Goal: Entertainment & Leisure: Consume media (video, audio)

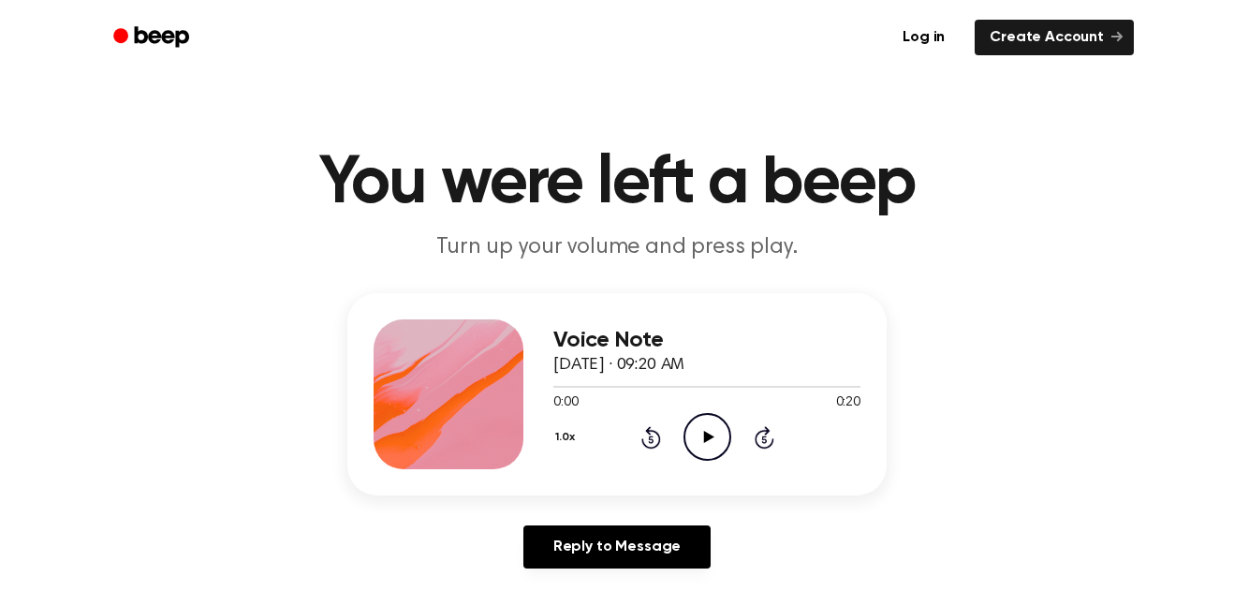
click at [692, 447] on icon "Play Audio" at bounding box center [707, 437] width 48 height 48
click at [716, 442] on icon "Pause Audio" at bounding box center [707, 437] width 48 height 48
click at [677, 433] on div "1.0x Rewind 5 seconds Play Audio Skip 5 seconds" at bounding box center [706, 437] width 307 height 48
click at [698, 444] on icon "Play Audio" at bounding box center [707, 437] width 48 height 48
click at [712, 444] on icon "Pause Audio" at bounding box center [707, 437] width 48 height 48
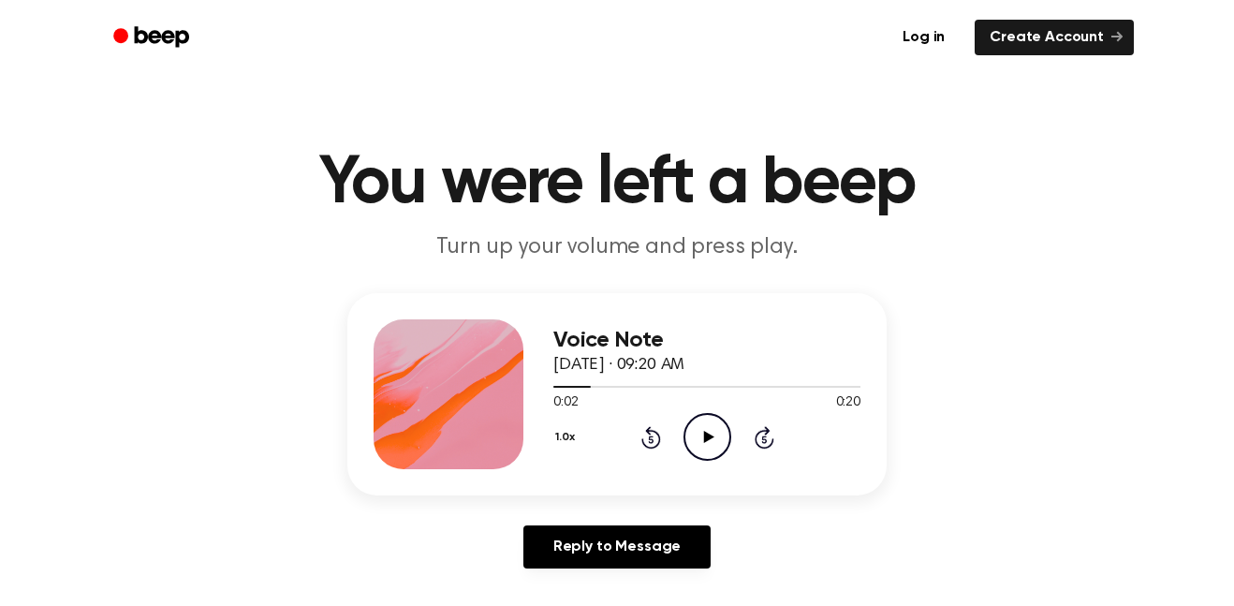
click at [705, 433] on icon at bounding box center [708, 437] width 10 height 12
click at [651, 439] on icon at bounding box center [650, 438] width 5 height 7
click at [706, 451] on icon "Pause Audio" at bounding box center [707, 437] width 48 height 48
click at [696, 442] on icon "Play Audio" at bounding box center [707, 437] width 48 height 48
click at [714, 453] on icon "Pause Audio" at bounding box center [707, 437] width 48 height 48
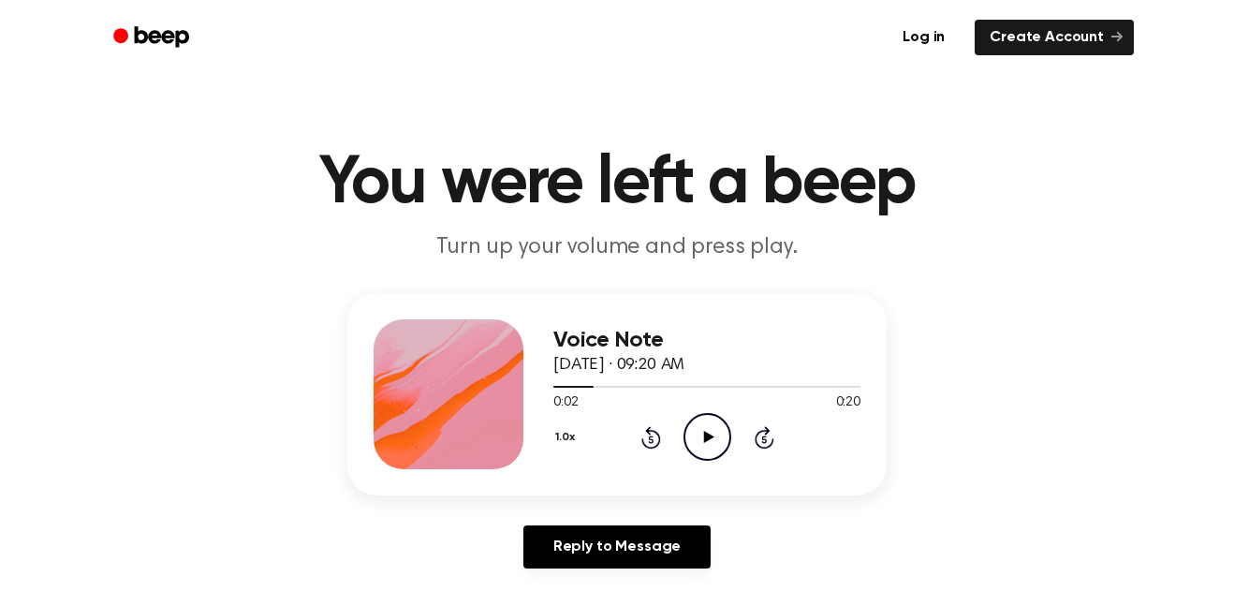
click at [715, 434] on icon "Play Audio" at bounding box center [707, 437] width 48 height 48
click at [721, 437] on icon "Pause Audio" at bounding box center [707, 437] width 48 height 48
click at [708, 445] on icon "Play Audio" at bounding box center [707, 437] width 48 height 48
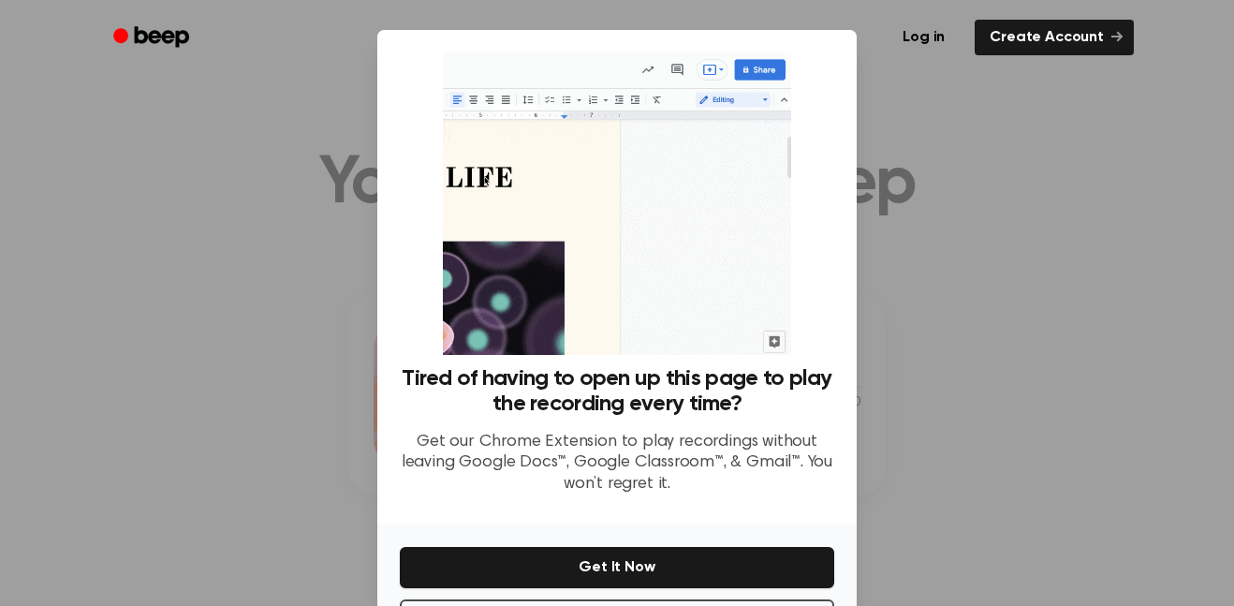
scroll to position [76, 0]
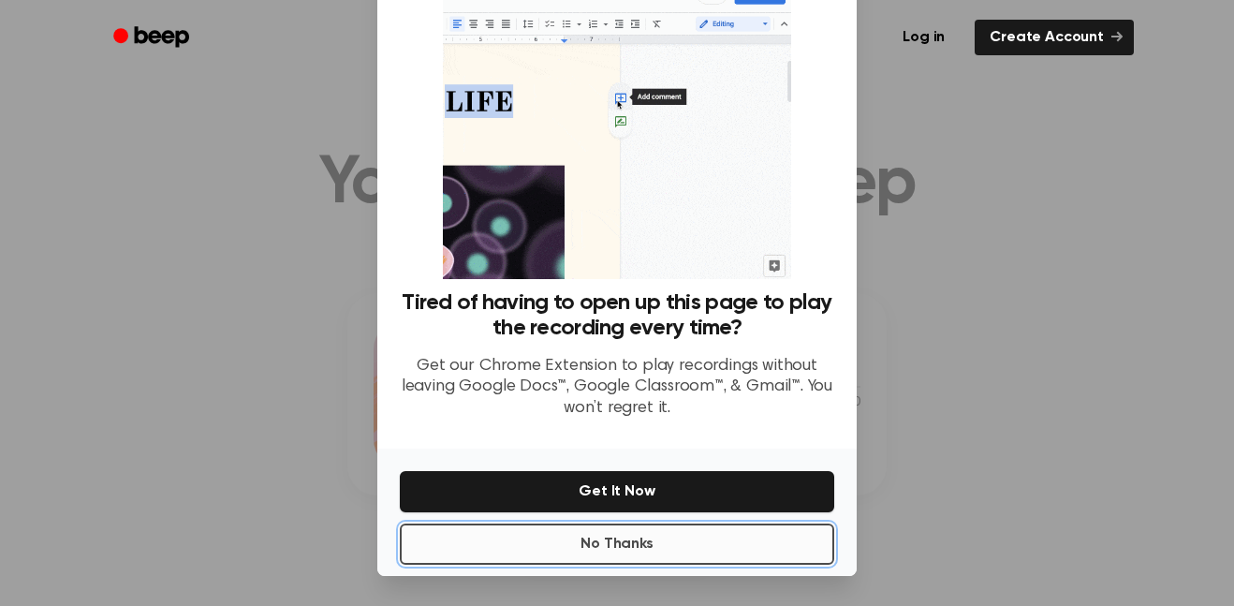
click at [627, 545] on button "No Thanks" at bounding box center [617, 543] width 434 height 41
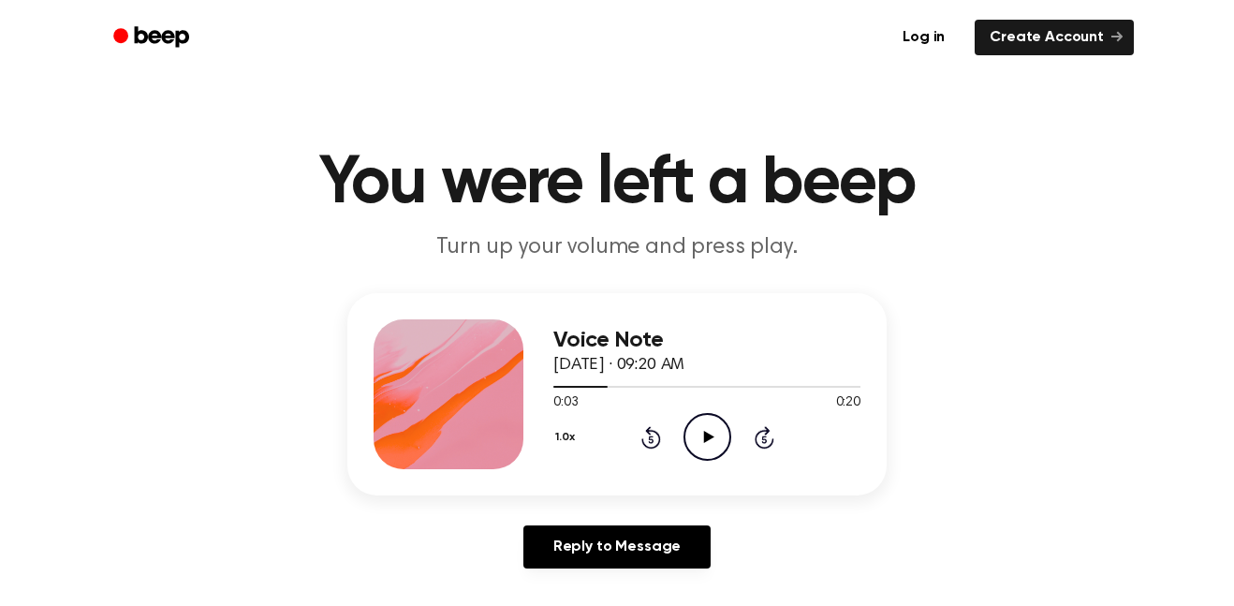
click at [701, 458] on icon "Play Audio" at bounding box center [707, 437] width 48 height 48
click at [727, 453] on icon "Pause Audio" at bounding box center [707, 437] width 48 height 48
click at [711, 449] on icon "Play Audio" at bounding box center [707, 437] width 48 height 48
click at [706, 418] on icon "Play Audio" at bounding box center [707, 437] width 48 height 48
click at [676, 457] on div "1.0x Rewind 5 seconds Play Audio Skip 5 seconds" at bounding box center [706, 437] width 307 height 48
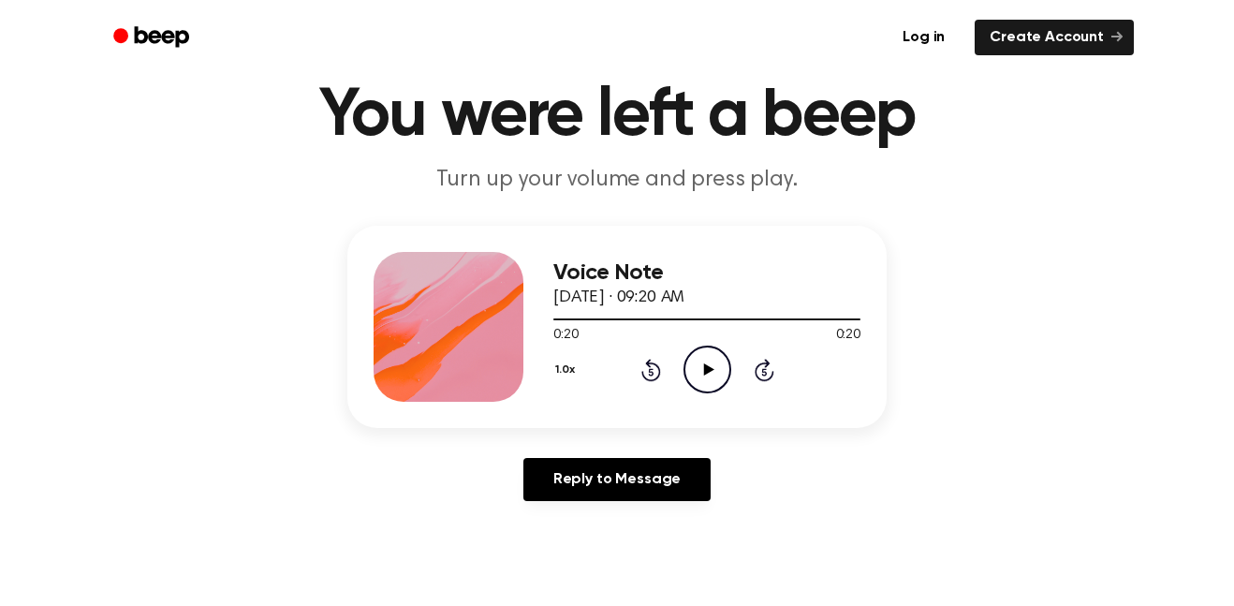
click at [698, 364] on icon "Play Audio" at bounding box center [707, 369] width 48 height 48
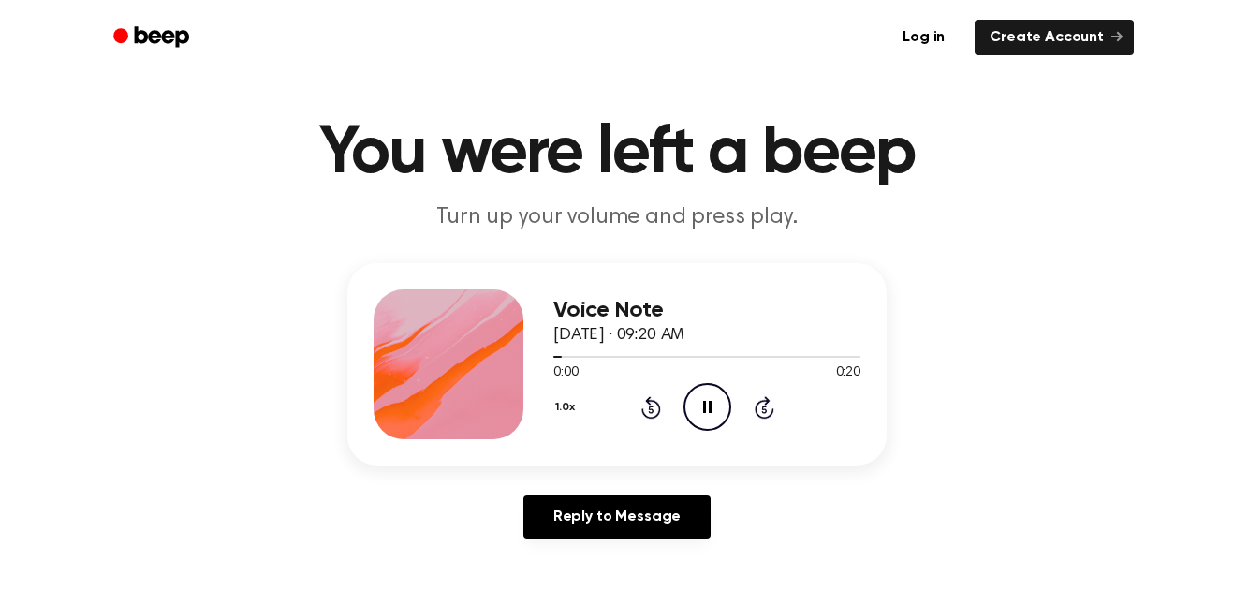
scroll to position [0, 0]
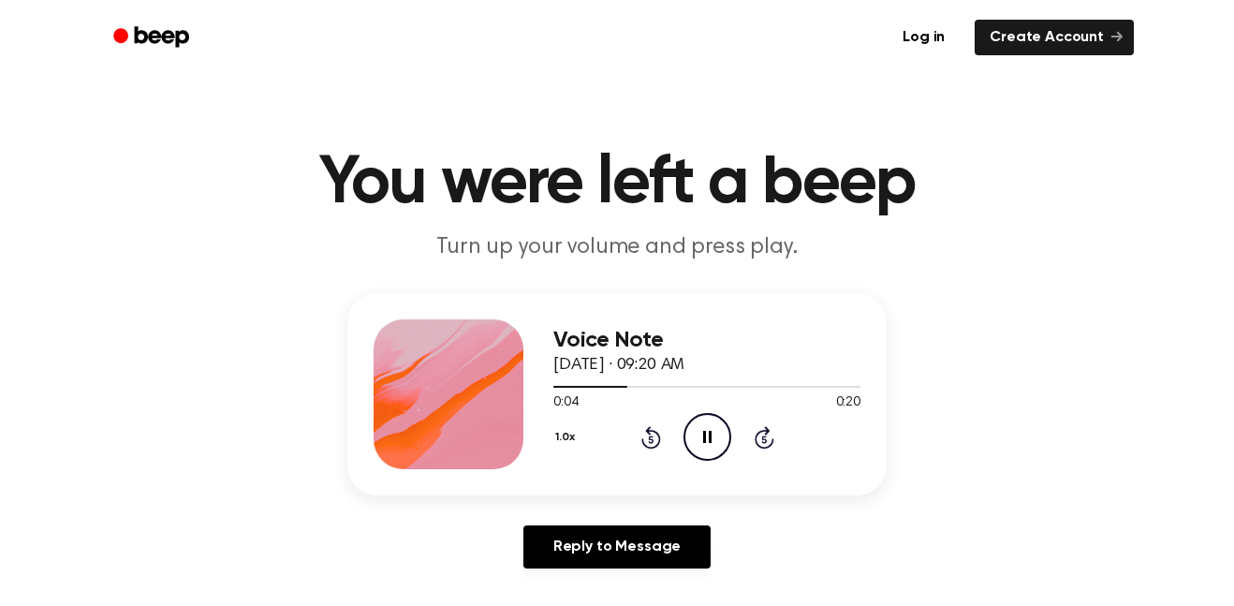
click at [689, 440] on icon "Pause Audio" at bounding box center [707, 437] width 48 height 48
click at [689, 440] on icon "Play Audio" at bounding box center [707, 437] width 48 height 48
click at [689, 440] on icon "Pause Audio" at bounding box center [707, 437] width 48 height 48
click at [706, 448] on icon "Play Audio" at bounding box center [707, 437] width 48 height 48
click at [706, 448] on icon "Pause Audio" at bounding box center [707, 437] width 48 height 48
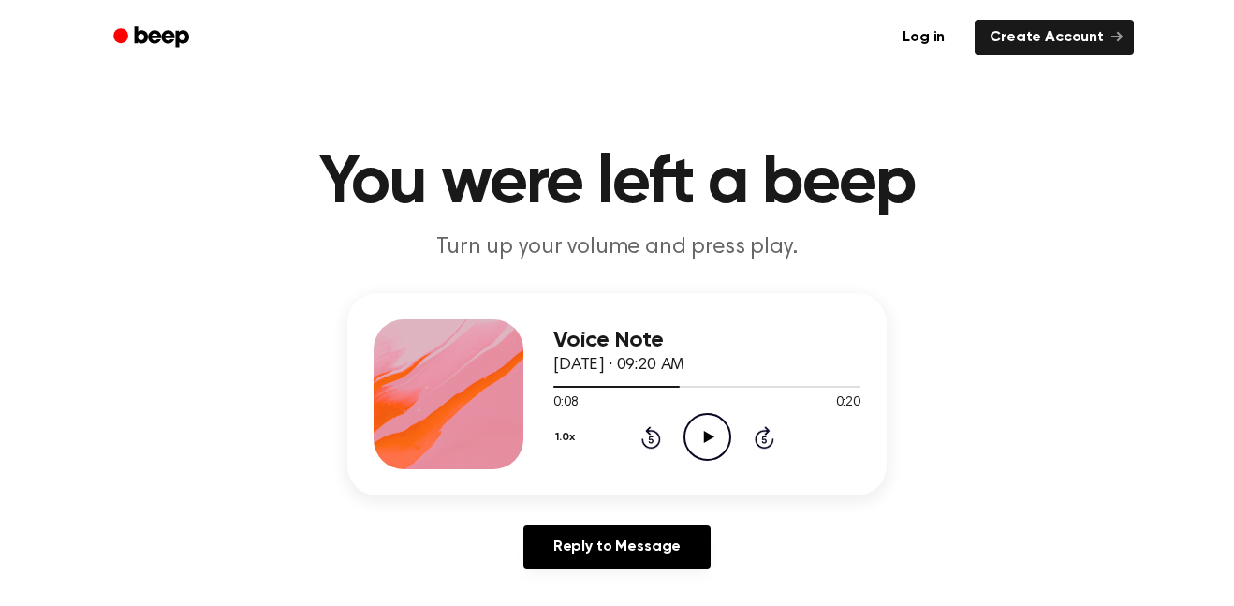
click at [711, 442] on icon "Play Audio" at bounding box center [707, 437] width 48 height 48
click at [711, 445] on icon "Pause Audio" at bounding box center [707, 437] width 48 height 48
click at [710, 453] on icon "Play Audio" at bounding box center [707, 437] width 48 height 48
click at [690, 457] on icon "Pause Audio" at bounding box center [707, 437] width 48 height 48
click at [696, 453] on icon "Play Audio" at bounding box center [707, 437] width 48 height 48
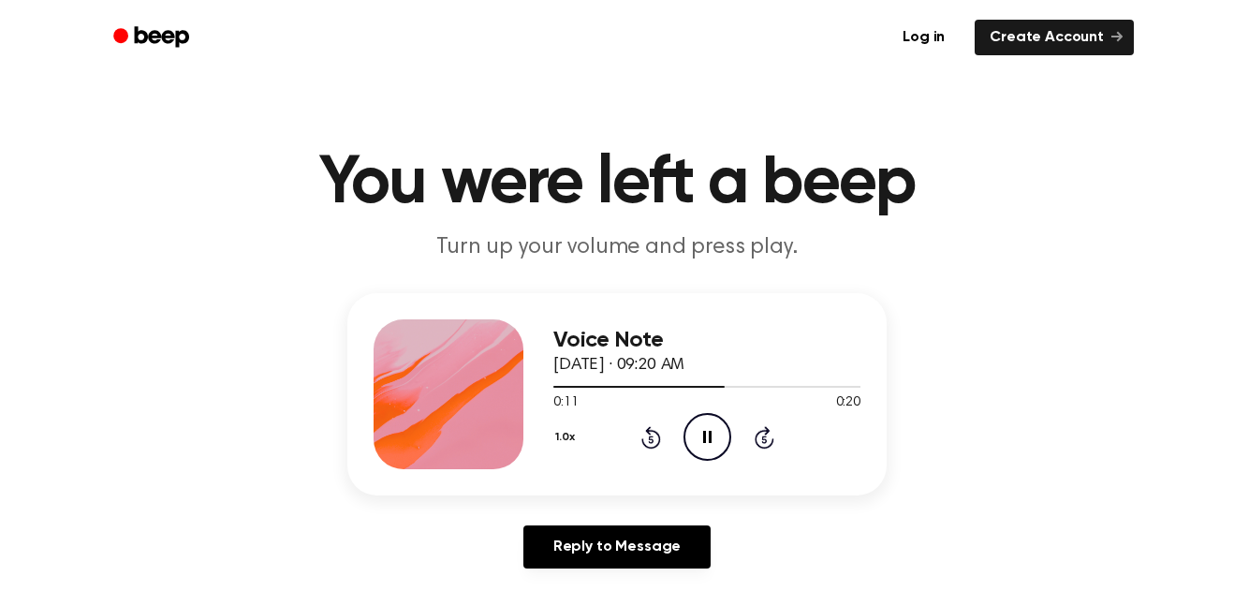
click at [718, 440] on icon "Pause Audio" at bounding box center [707, 437] width 48 height 48
click at [696, 458] on circle at bounding box center [707, 437] width 46 height 46
click at [704, 425] on icon "Pause Audio" at bounding box center [707, 437] width 48 height 48
click at [708, 451] on icon "Play Audio" at bounding box center [707, 437] width 48 height 48
click at [651, 439] on icon at bounding box center [650, 438] width 5 height 7
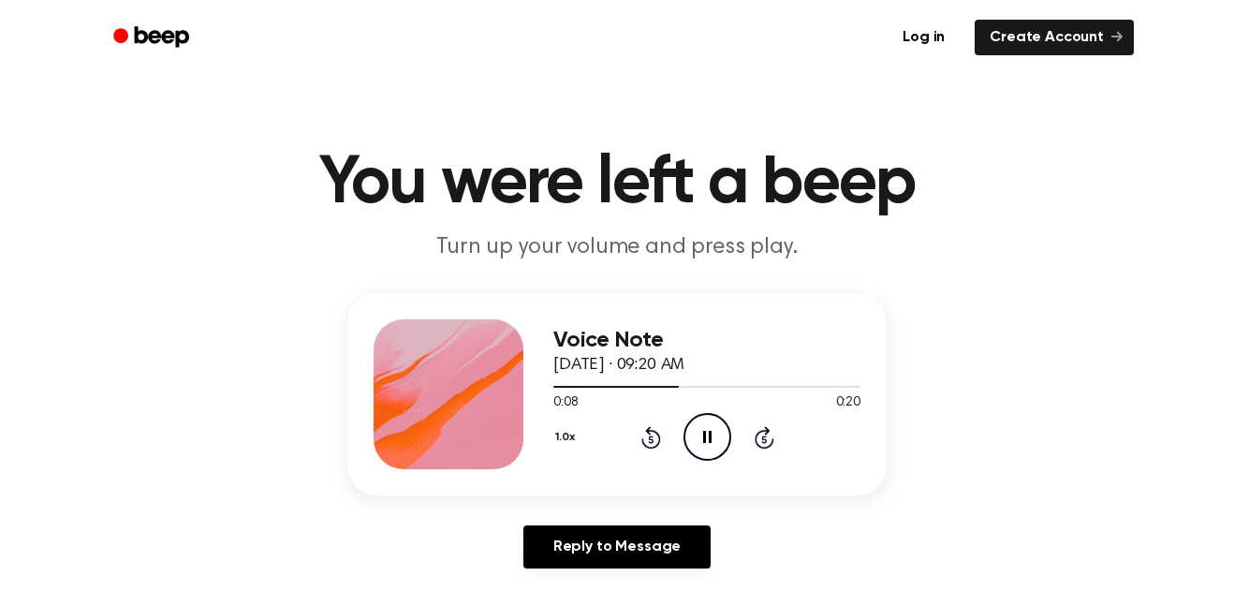
click at [702, 437] on icon "Pause Audio" at bounding box center [707, 437] width 48 height 48
click at [697, 457] on icon "Play Audio" at bounding box center [707, 437] width 48 height 48
click at [716, 460] on icon "Pause Audio" at bounding box center [707, 437] width 48 height 48
click at [651, 439] on icon at bounding box center [650, 438] width 5 height 7
click at [649, 446] on icon "Rewind 5 seconds" at bounding box center [650, 437] width 21 height 24
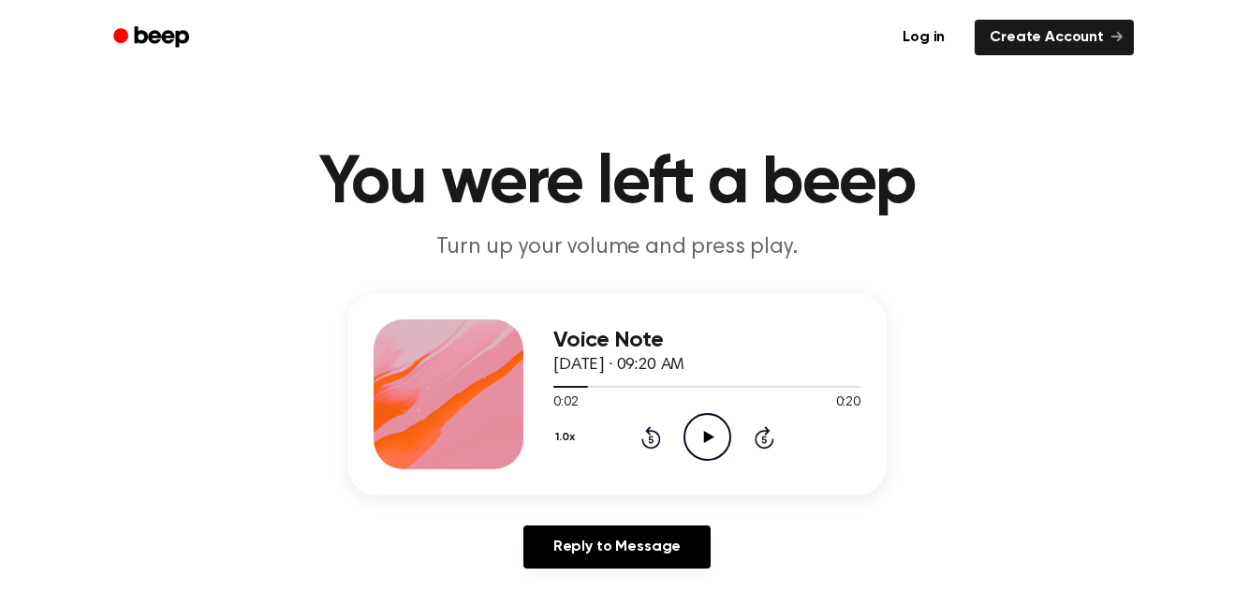
click at [696, 457] on circle at bounding box center [707, 437] width 46 height 46
click at [711, 434] on icon at bounding box center [707, 437] width 8 height 12
click at [696, 439] on icon "Play Audio" at bounding box center [707, 437] width 48 height 48
click at [696, 417] on circle at bounding box center [707, 437] width 46 height 46
click at [705, 435] on icon at bounding box center [708, 437] width 10 height 12
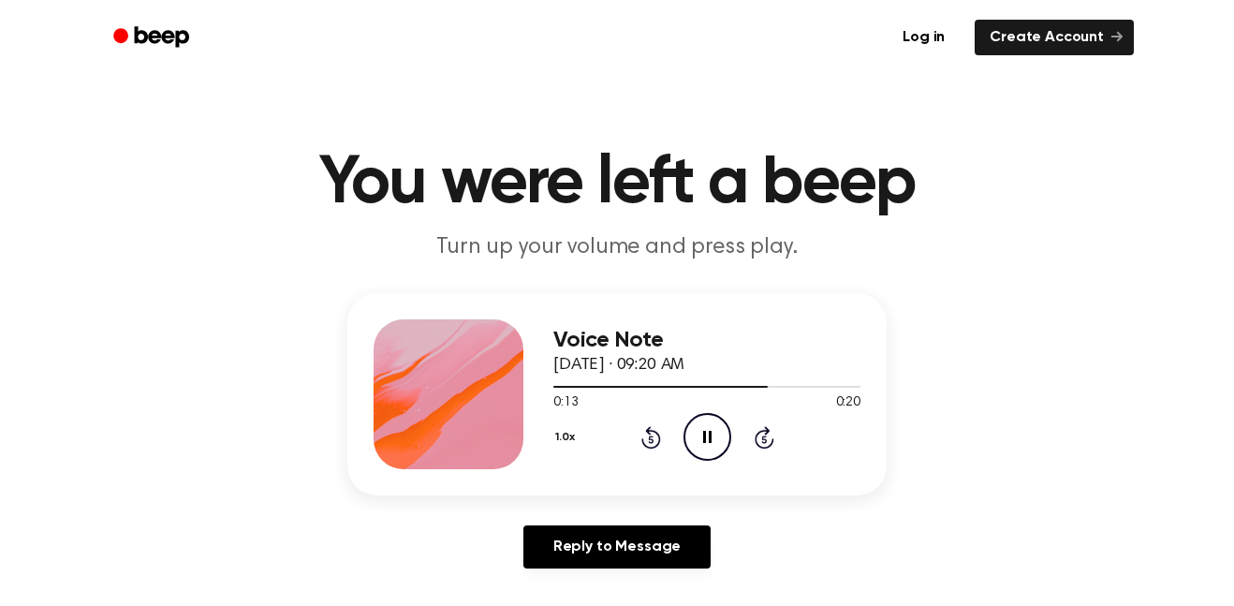
click at [706, 432] on icon "Pause Audio" at bounding box center [707, 437] width 48 height 48
click at [700, 445] on icon "Play Audio" at bounding box center [707, 437] width 48 height 48
click at [711, 448] on icon "Pause Audio" at bounding box center [707, 437] width 48 height 48
click at [709, 430] on icon "Play Audio" at bounding box center [707, 437] width 48 height 48
click at [704, 441] on icon at bounding box center [707, 437] width 8 height 12
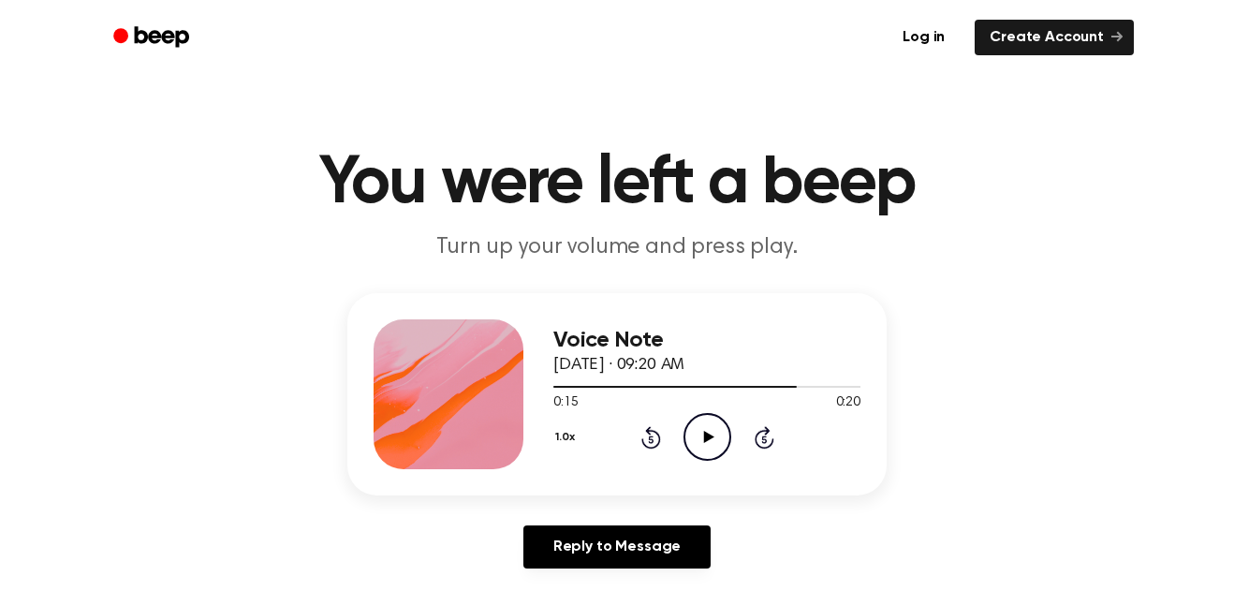
click at [699, 462] on div "Voice Note [DATE] · 09:20 AM 0:15 0:20 Your browser does not support the [objec…" at bounding box center [706, 394] width 307 height 150
click at [641, 443] on icon at bounding box center [651, 437] width 20 height 22
click at [705, 435] on icon at bounding box center [708, 437] width 10 height 12
click at [700, 451] on icon "Pause Audio" at bounding box center [707, 437] width 48 height 48
click at [708, 443] on icon "Play Audio" at bounding box center [707, 437] width 48 height 48
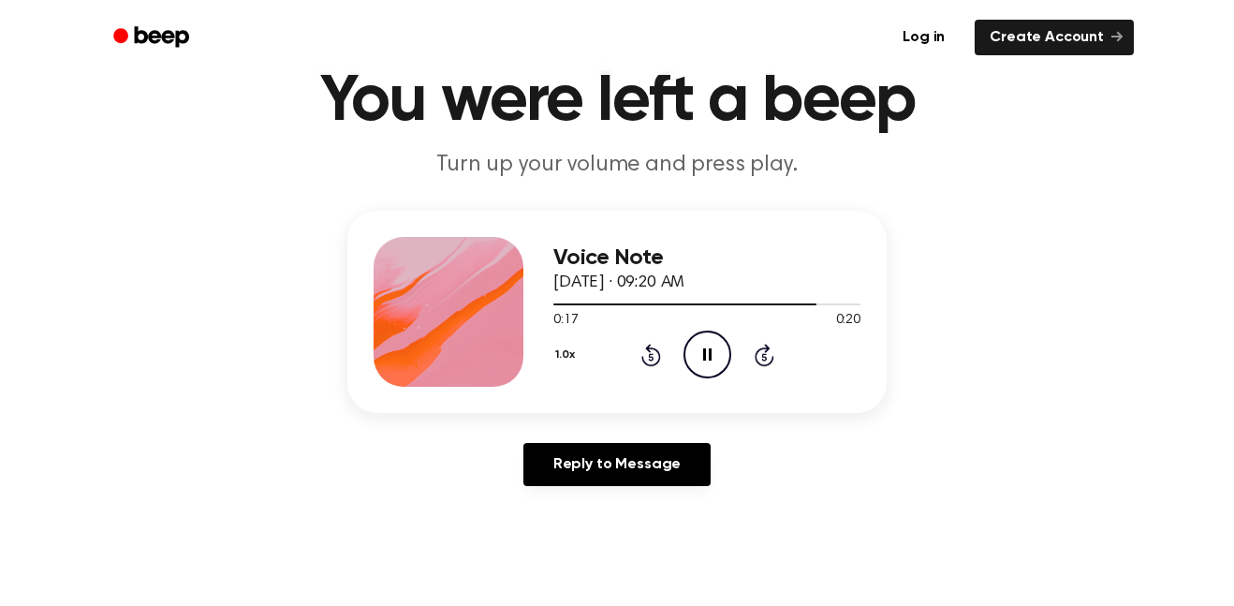
scroll to position [80, 0]
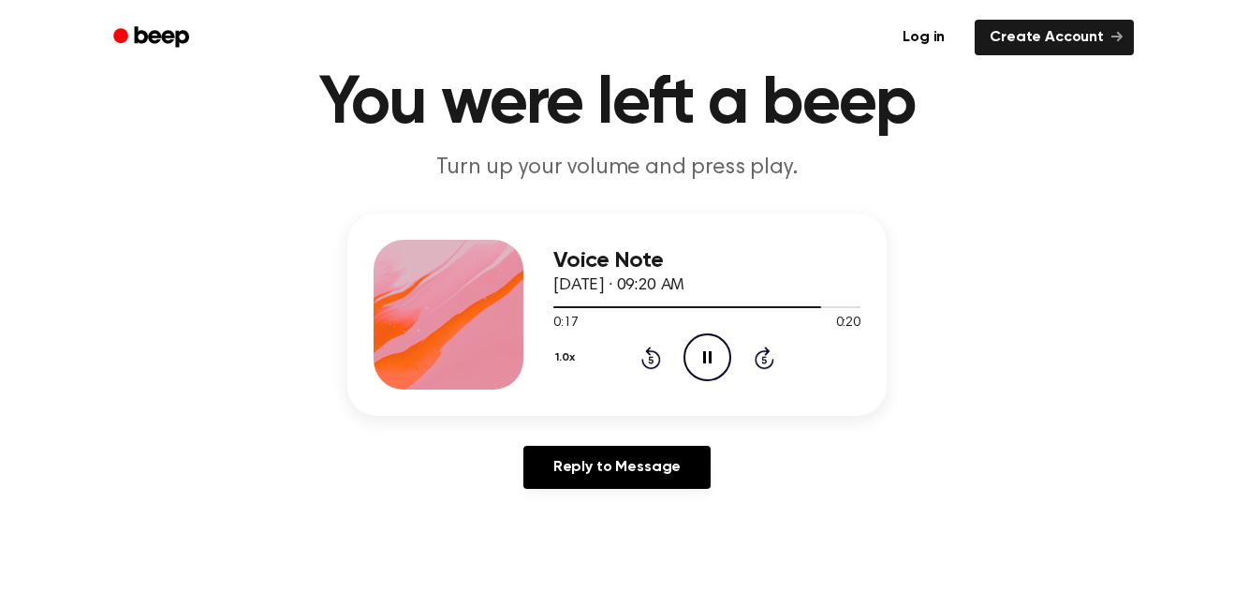
click at [703, 350] on icon "Pause Audio" at bounding box center [707, 357] width 48 height 48
click at [695, 364] on icon "Play Audio" at bounding box center [707, 357] width 48 height 48
click at [702, 368] on icon "Pause Audio" at bounding box center [707, 357] width 48 height 48
